Goal: Information Seeking & Learning: Learn about a topic

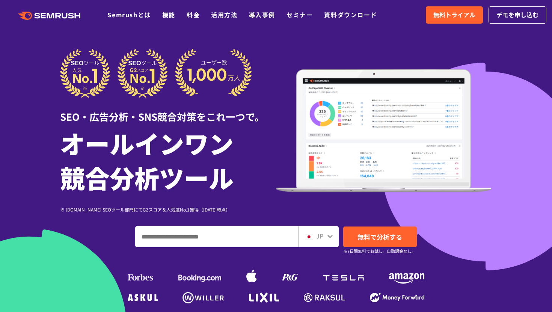
scroll to position [5, 0]
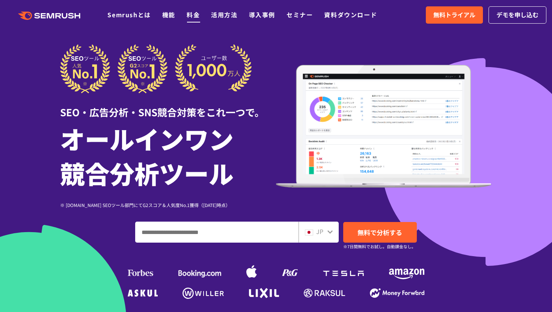
click at [191, 12] on link "料金" at bounding box center [193, 14] width 13 height 9
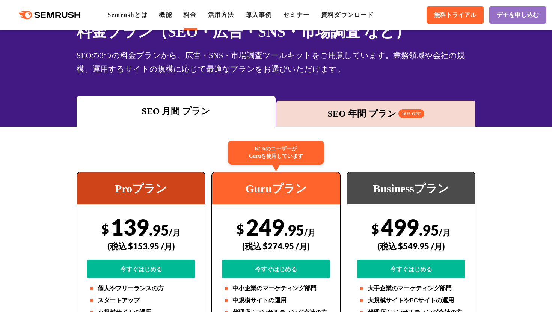
scroll to position [140, 0]
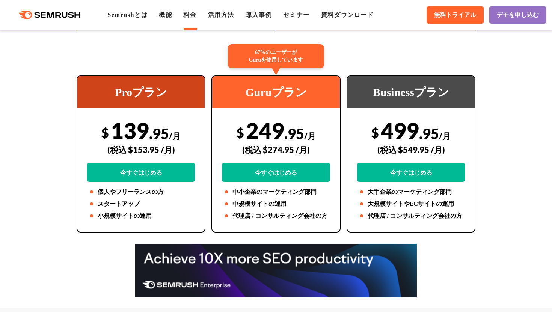
click at [268, 54] on div "67%のユーザーが Guruを使用しています" at bounding box center [276, 56] width 96 height 24
